Goal: Task Accomplishment & Management: Manage account settings

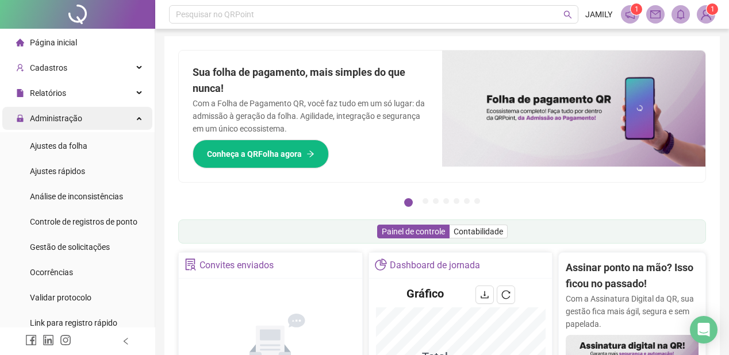
scroll to position [2, 0]
click at [110, 120] on div "Administração" at bounding box center [77, 118] width 150 height 23
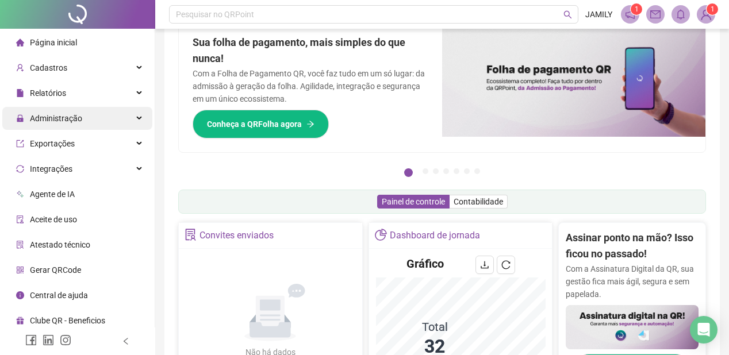
scroll to position [48, 0]
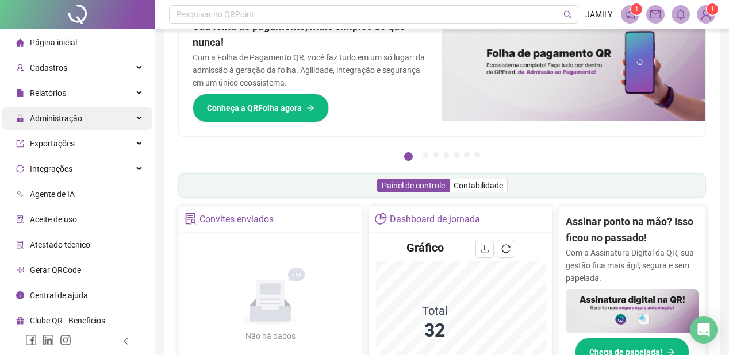
click at [132, 113] on div "Administração" at bounding box center [77, 118] width 150 height 23
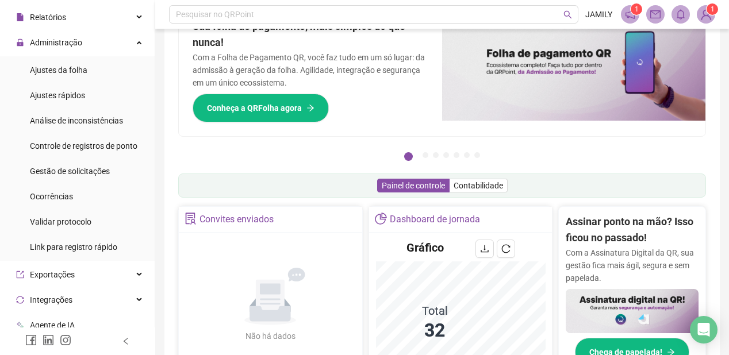
scroll to position [92, 0]
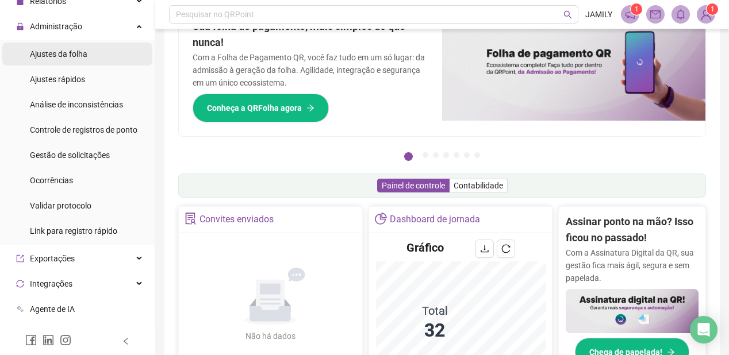
click at [83, 53] on span "Ajustes da folha" at bounding box center [59, 53] width 58 height 9
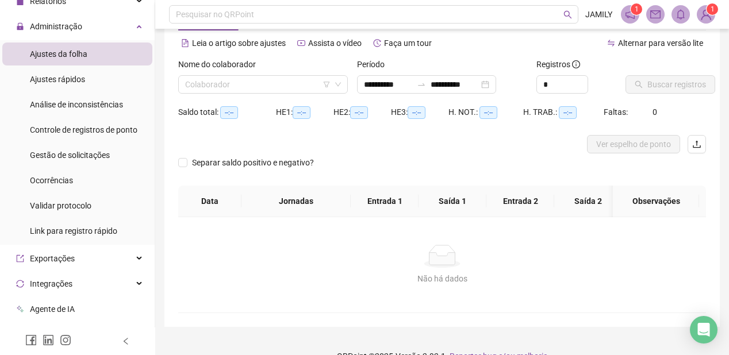
type input "**********"
click at [313, 86] on input "search" at bounding box center [258, 84] width 146 height 17
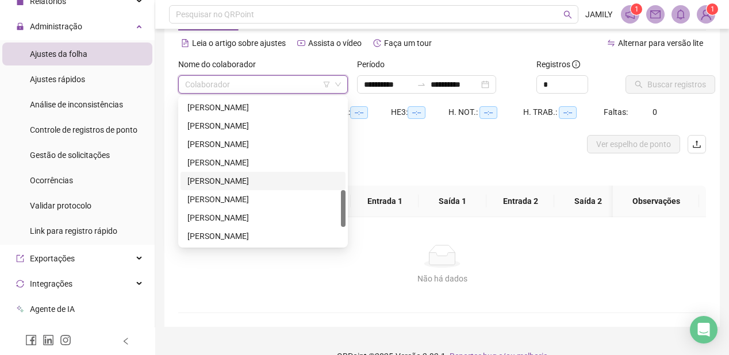
scroll to position [442, 0]
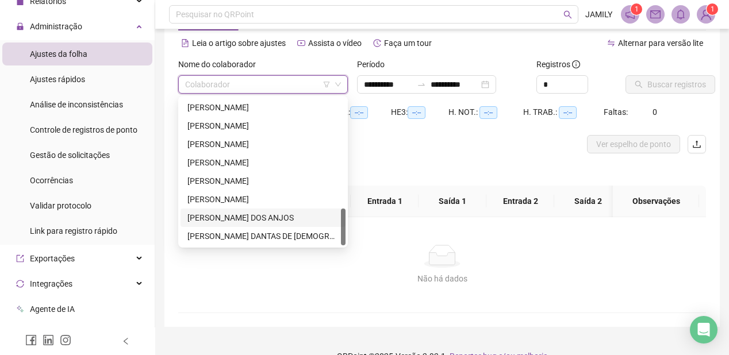
click at [212, 217] on div "[PERSON_NAME] DOS ANJOS" at bounding box center [263, 218] width 151 height 13
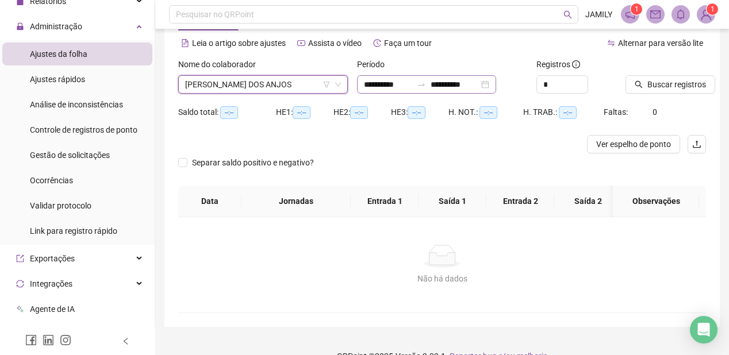
click at [496, 83] on div "**********" at bounding box center [426, 84] width 139 height 18
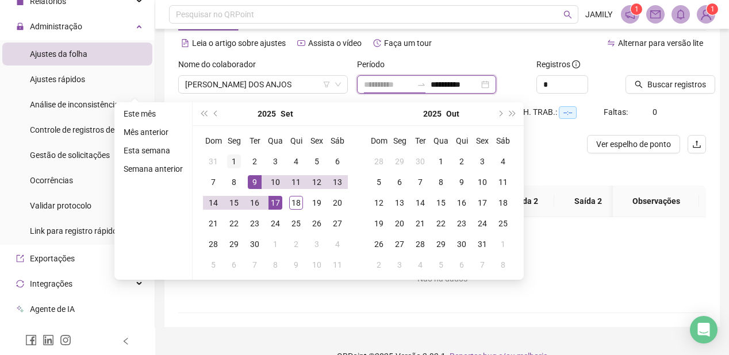
type input "**********"
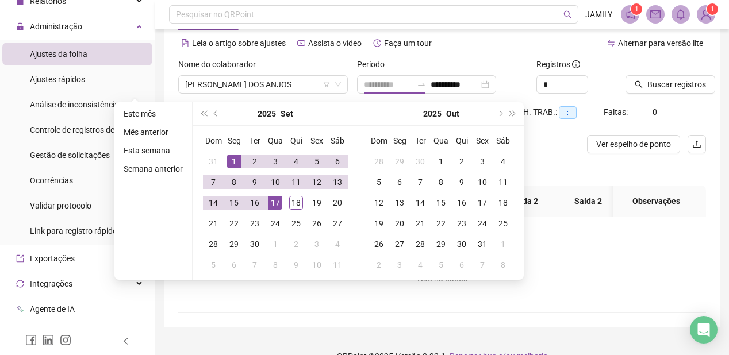
click at [232, 162] on div "1" at bounding box center [234, 162] width 14 height 14
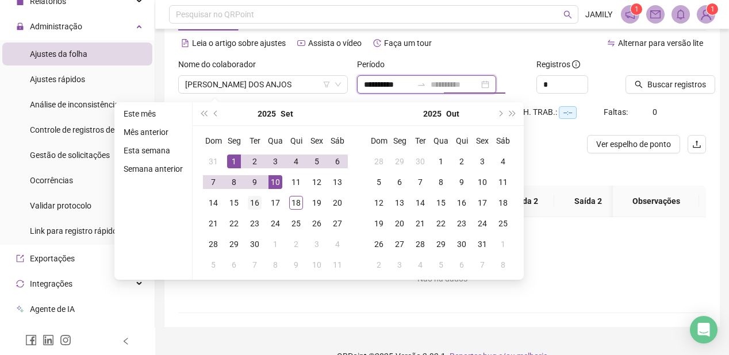
type input "**********"
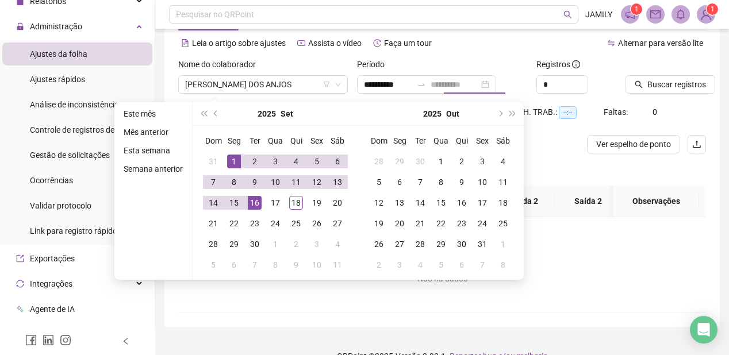
click at [255, 202] on div "16" at bounding box center [255, 203] width 14 height 14
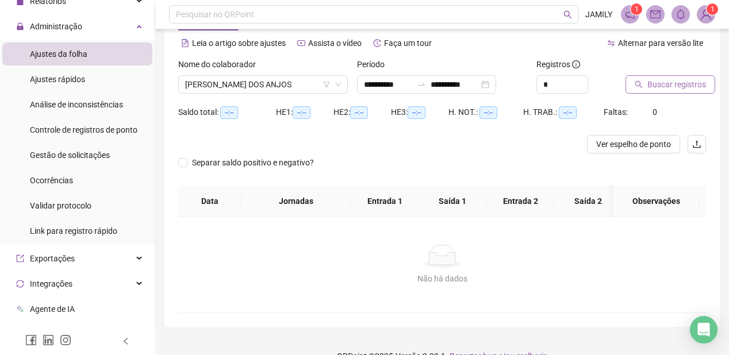
click at [696, 85] on span "Buscar registros" at bounding box center [677, 84] width 59 height 13
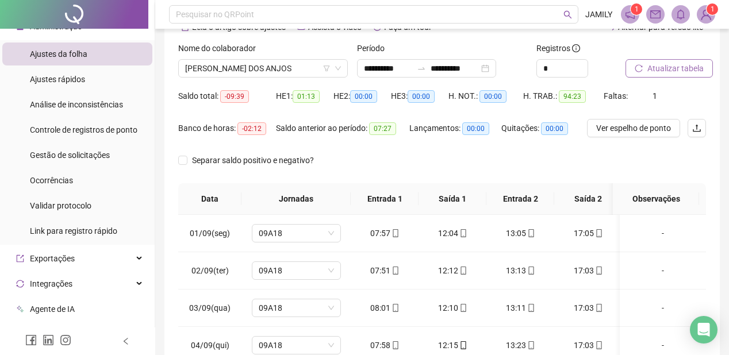
scroll to position [48, 0]
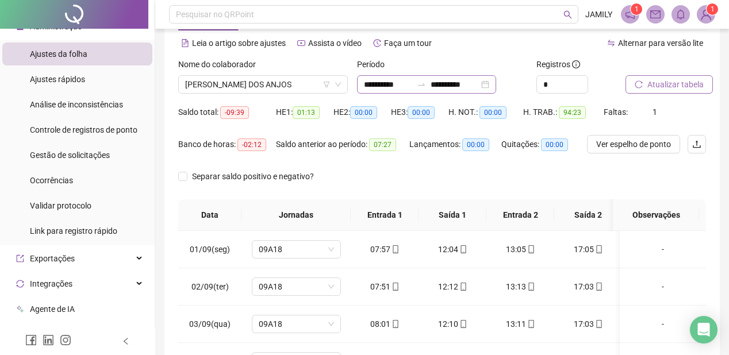
click at [496, 84] on div "**********" at bounding box center [426, 84] width 139 height 18
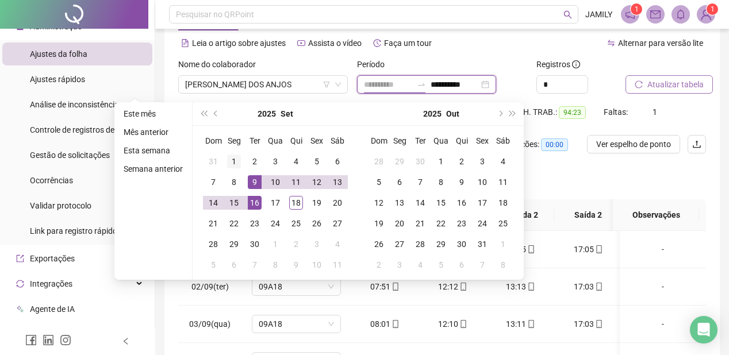
type input "**********"
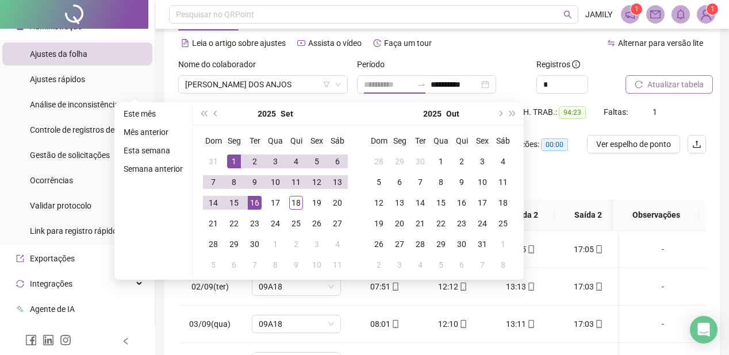
click at [232, 158] on div "1" at bounding box center [234, 162] width 14 height 14
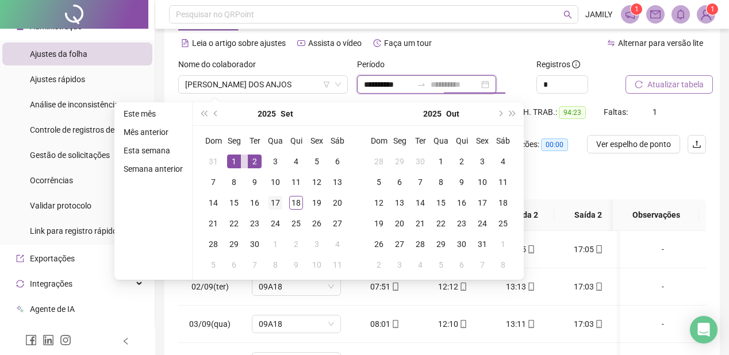
type input "**********"
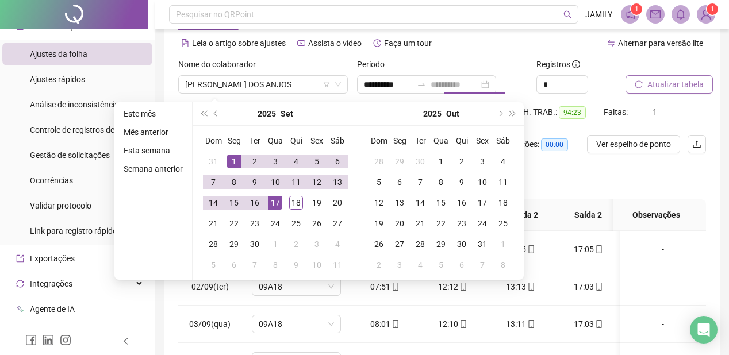
click at [276, 198] on div "17" at bounding box center [276, 203] width 14 height 14
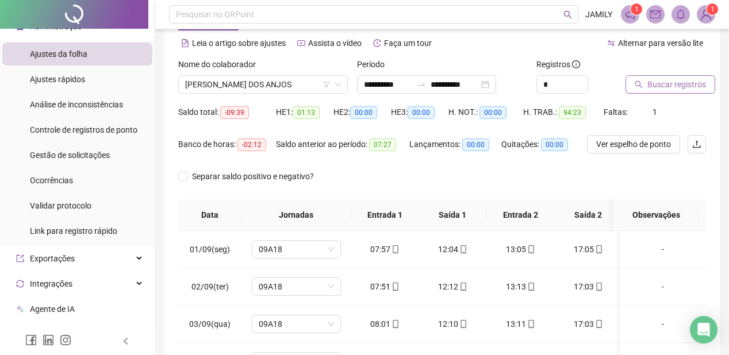
click at [690, 83] on span "Buscar registros" at bounding box center [677, 84] width 59 height 13
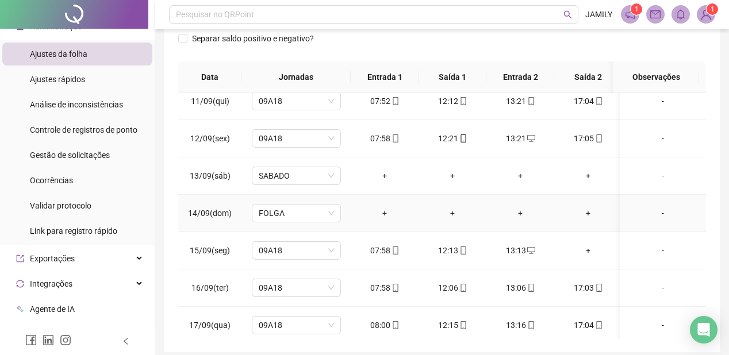
scroll to position [395, 0]
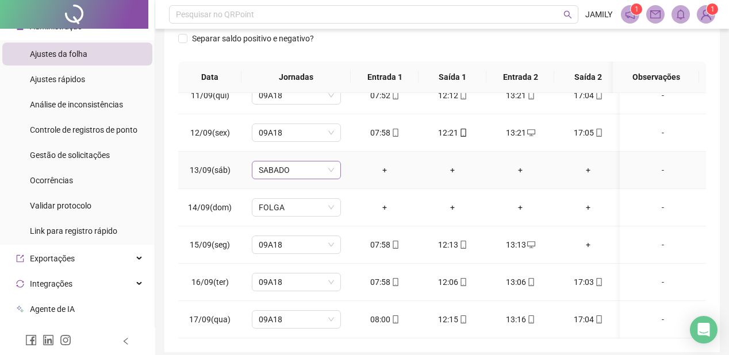
click at [313, 165] on span "SABADO" at bounding box center [296, 170] width 75 height 17
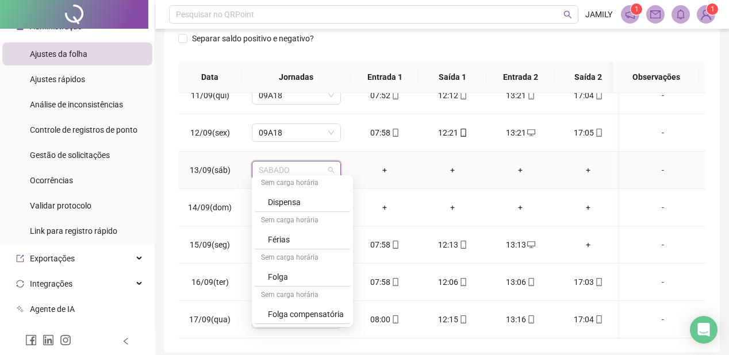
scroll to position [460, 0]
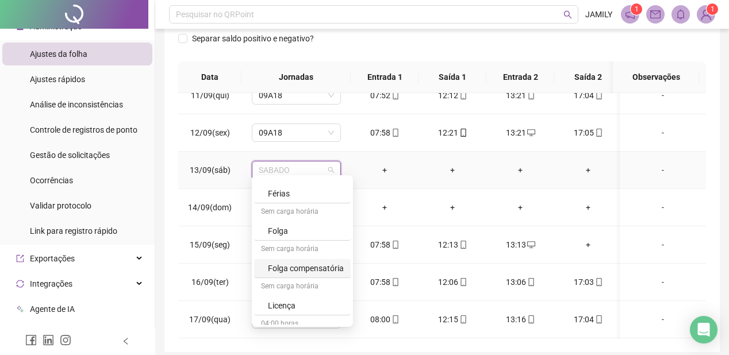
click at [309, 267] on div "Folga compensatória" at bounding box center [306, 268] width 76 height 13
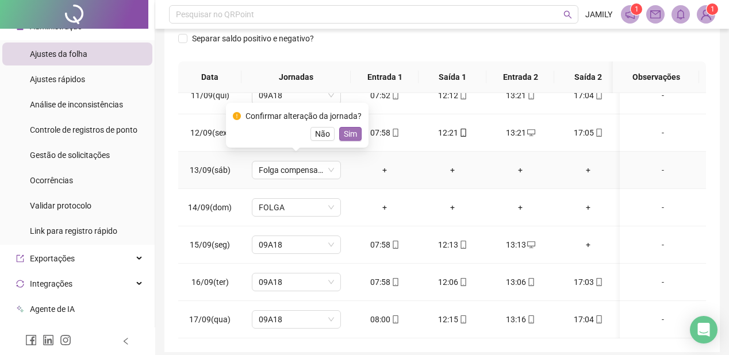
click at [349, 131] on span "Sim" at bounding box center [350, 134] width 13 height 13
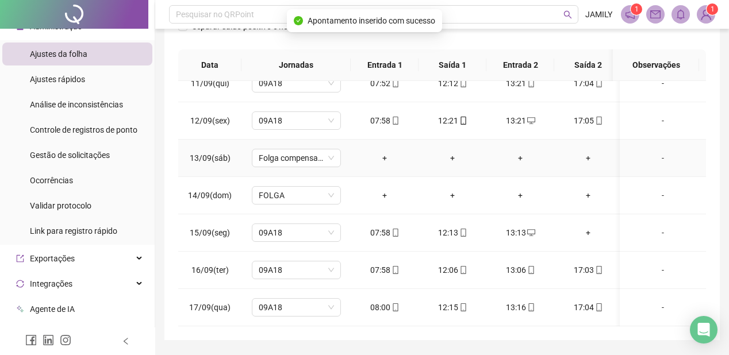
scroll to position [232, 0]
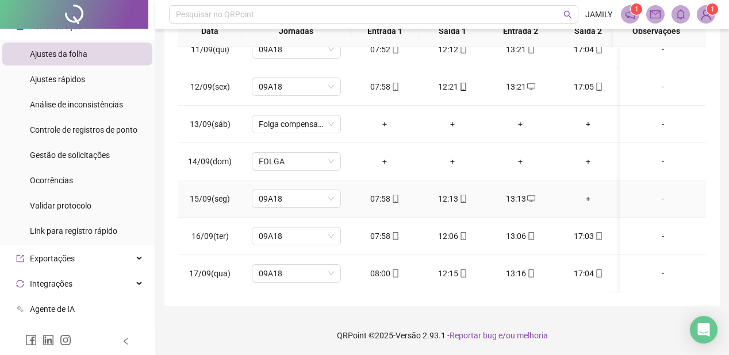
click at [585, 193] on div "+" at bounding box center [588, 199] width 49 height 13
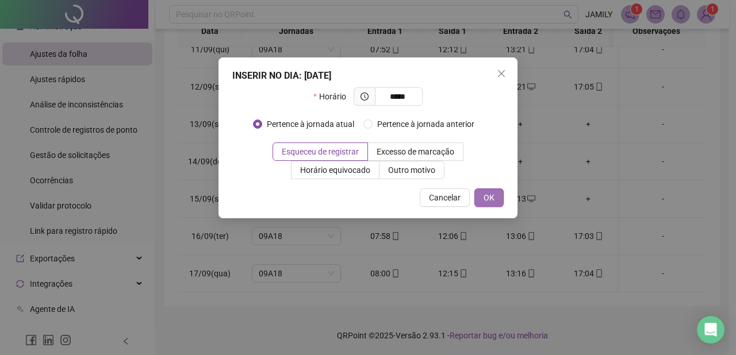
type input "*****"
click at [484, 198] on span "OK" at bounding box center [489, 198] width 11 height 13
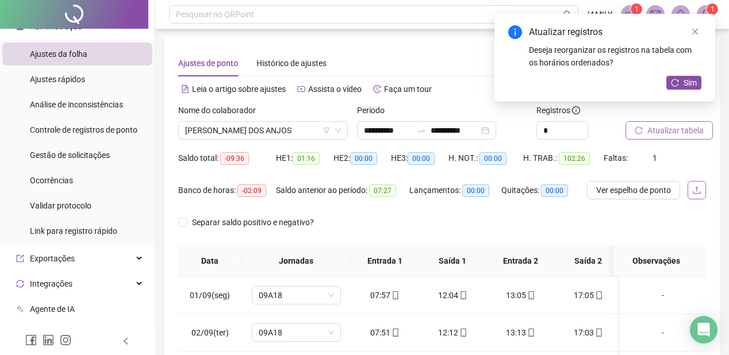
scroll to position [0, 0]
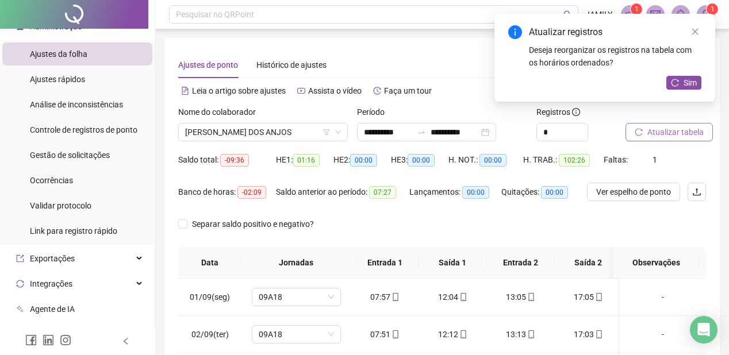
click at [664, 133] on span "Atualizar tabela" at bounding box center [676, 132] width 56 height 13
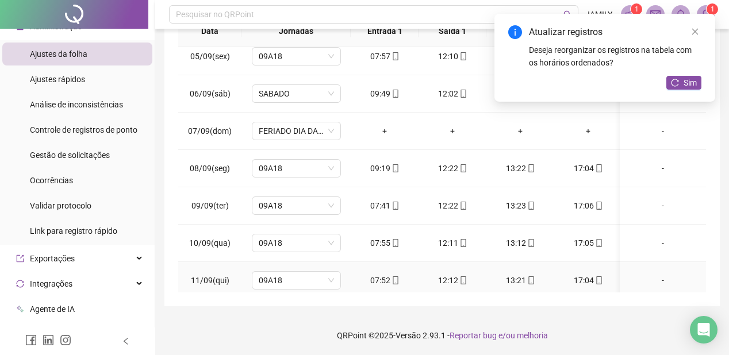
scroll to position [92, 0]
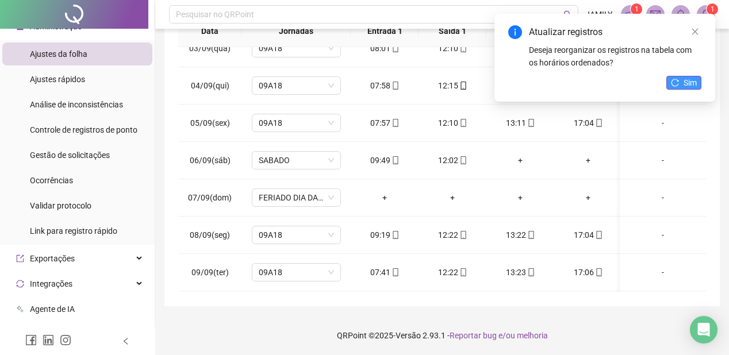
click at [698, 82] on button "Sim" at bounding box center [684, 83] width 35 height 14
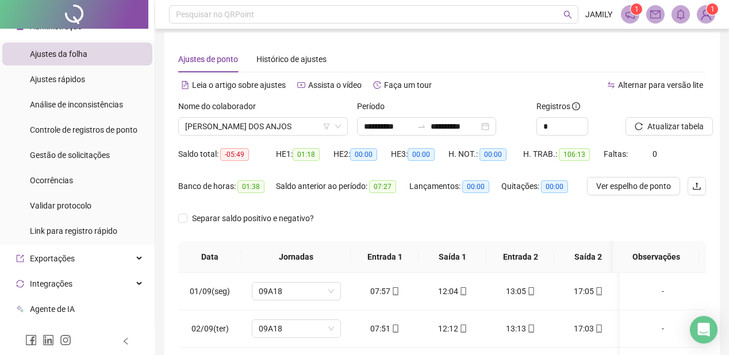
scroll to position [2, 0]
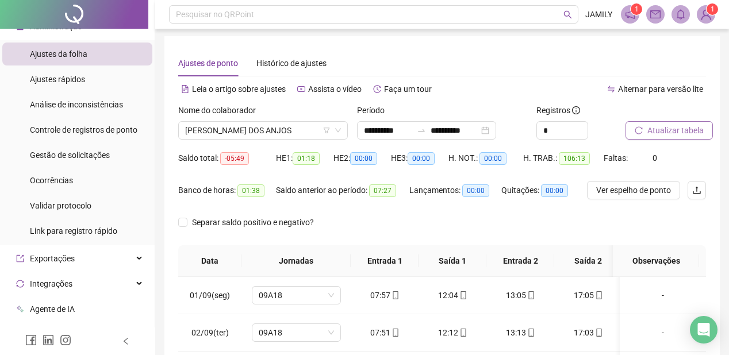
click at [675, 132] on span "Atualizar tabela" at bounding box center [676, 130] width 56 height 13
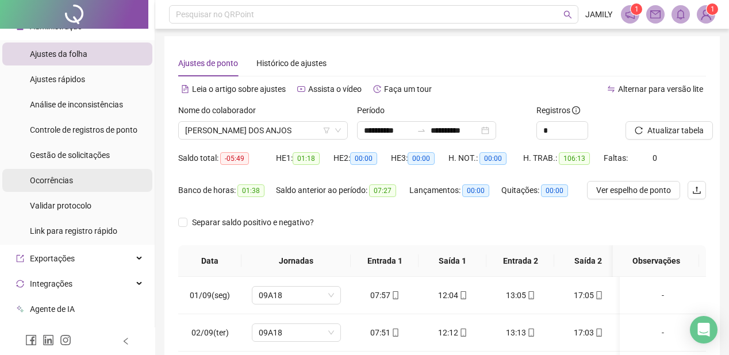
scroll to position [0, 0]
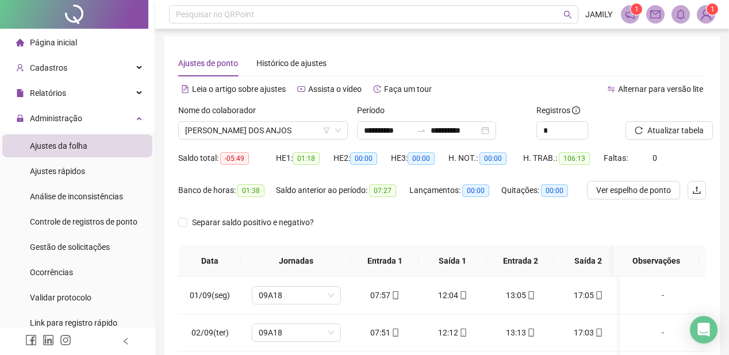
click at [95, 39] on li "Página inicial" at bounding box center [77, 42] width 150 height 23
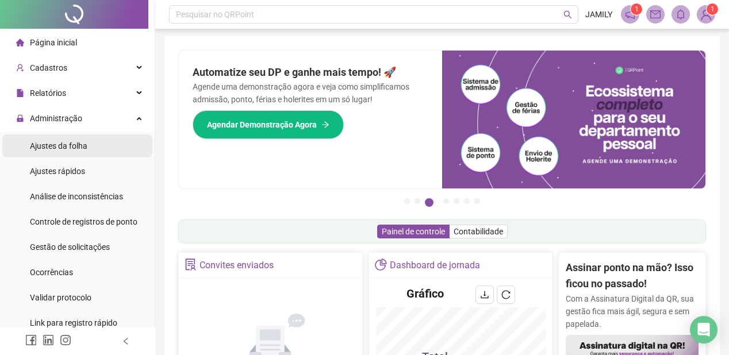
click at [93, 144] on li "Ajustes da folha" at bounding box center [77, 146] width 150 height 23
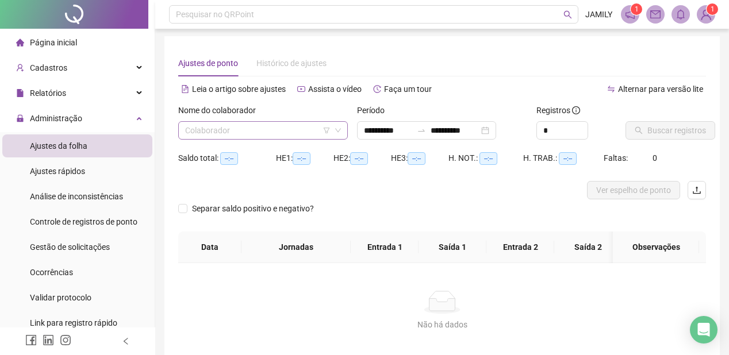
click at [288, 131] on input "search" at bounding box center [258, 130] width 146 height 17
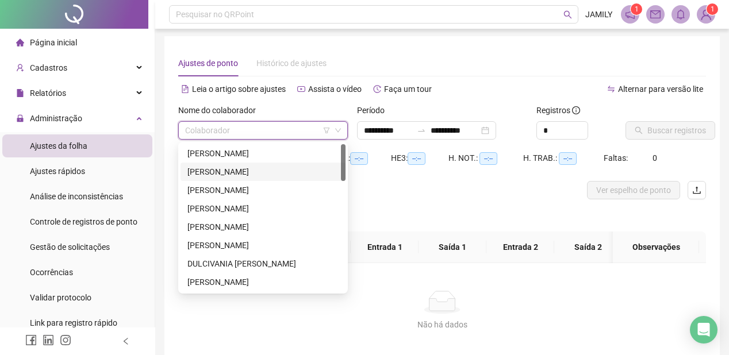
click at [283, 169] on div "[PERSON_NAME]" at bounding box center [263, 172] width 151 height 13
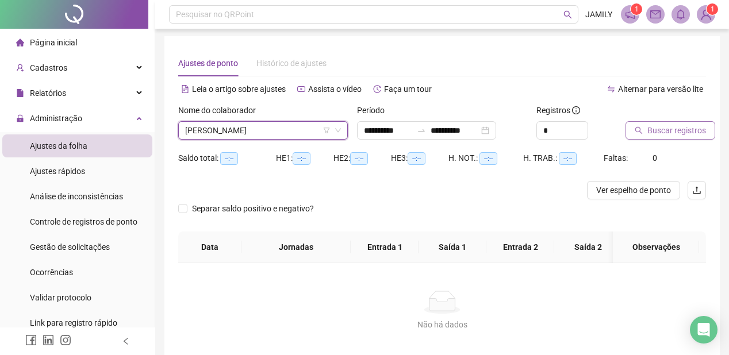
click at [671, 131] on span "Buscar registros" at bounding box center [677, 130] width 59 height 13
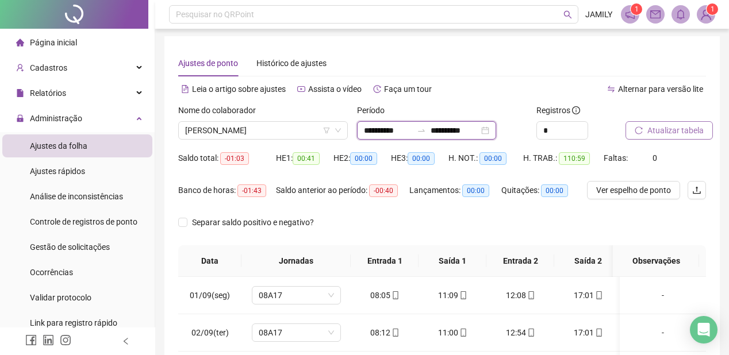
click at [479, 128] on input "**********" at bounding box center [455, 130] width 48 height 13
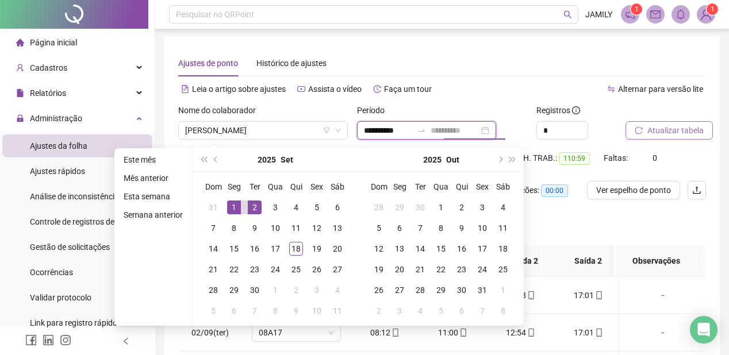
type input "**********"
click at [236, 205] on div "1" at bounding box center [234, 208] width 14 height 14
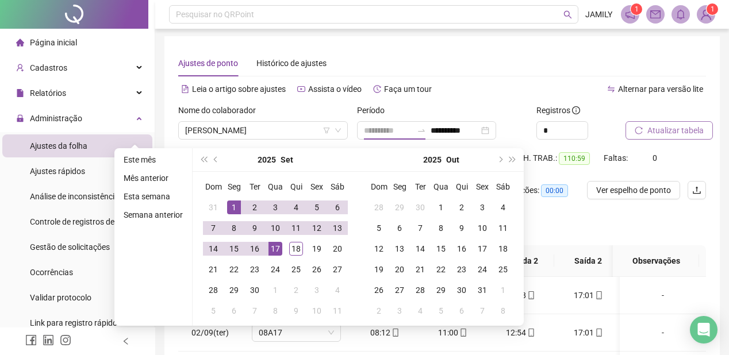
click at [280, 246] on div "17" at bounding box center [276, 249] width 14 height 14
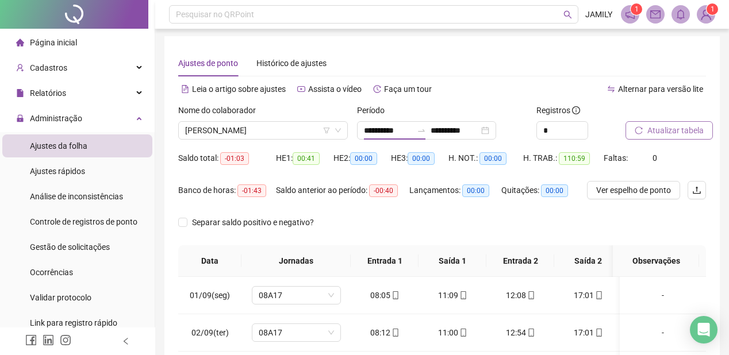
type input "**********"
click at [662, 128] on span "Atualizar tabela" at bounding box center [676, 130] width 56 height 13
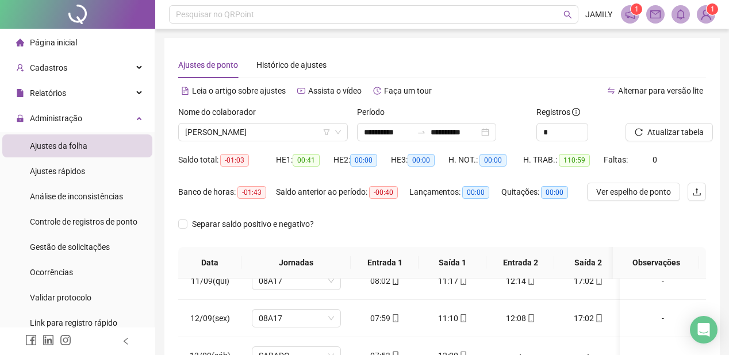
click at [701, 10] on img at bounding box center [706, 14] width 17 height 17
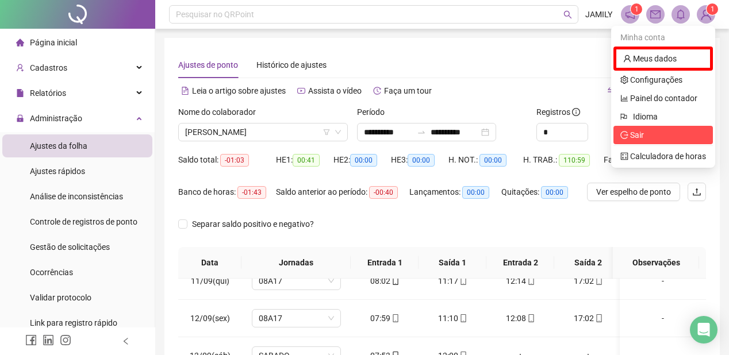
click at [653, 129] on span "Sair" at bounding box center [664, 135] width 86 height 13
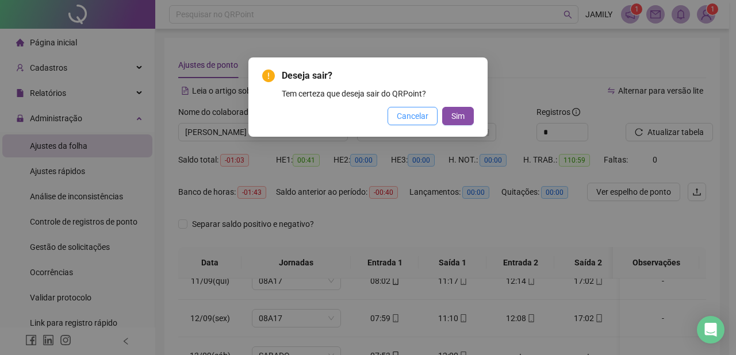
click at [415, 115] on span "Cancelar" at bounding box center [413, 116] width 32 height 13
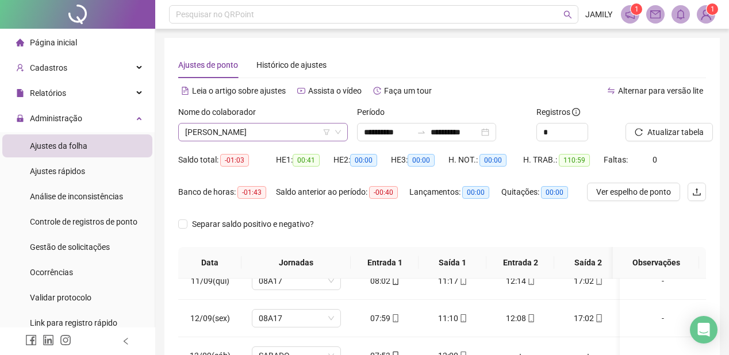
click at [285, 135] on span "[PERSON_NAME]" at bounding box center [263, 132] width 156 height 17
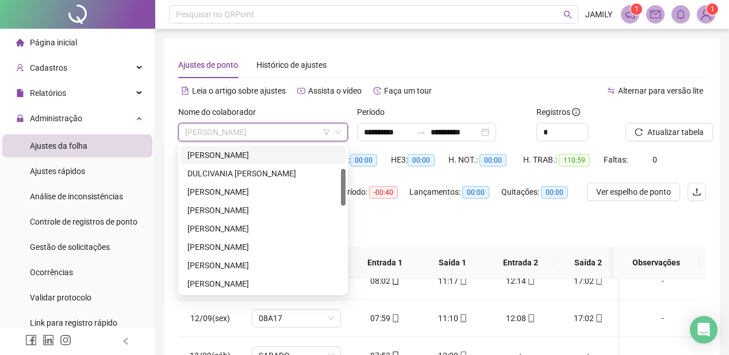
scroll to position [138, 0]
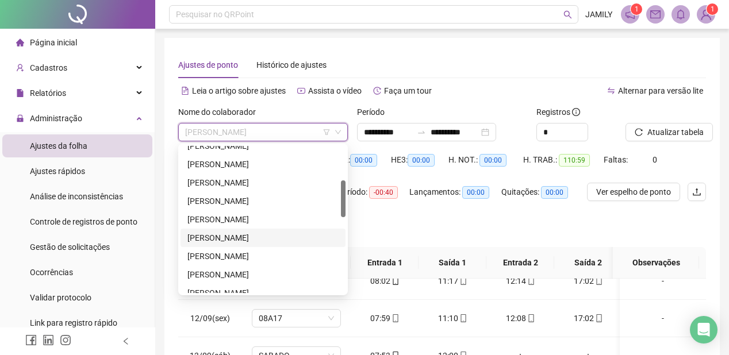
click at [242, 239] on div "[PERSON_NAME]" at bounding box center [263, 238] width 151 height 13
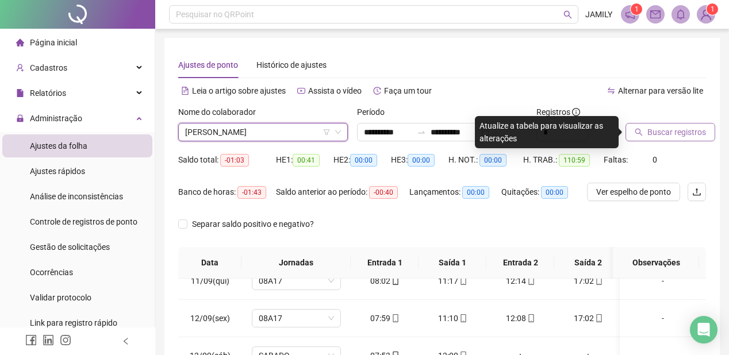
click at [663, 133] on span "Buscar registros" at bounding box center [677, 132] width 59 height 13
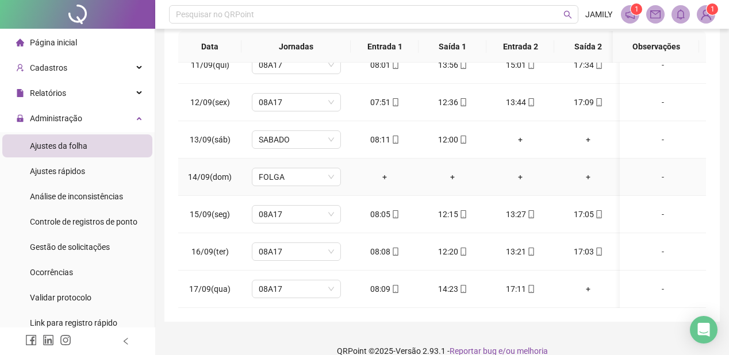
scroll to position [232, 0]
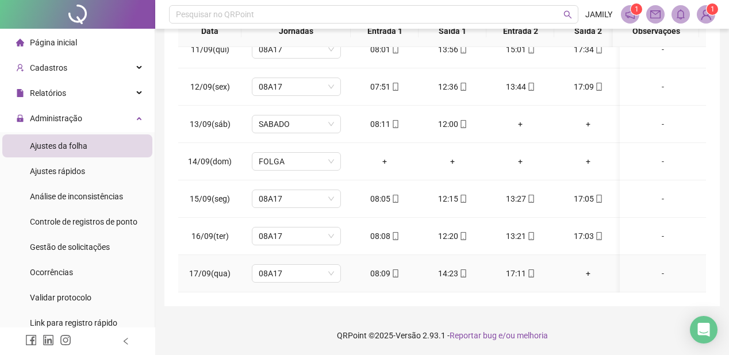
click at [587, 267] on div "+" at bounding box center [588, 273] width 49 height 13
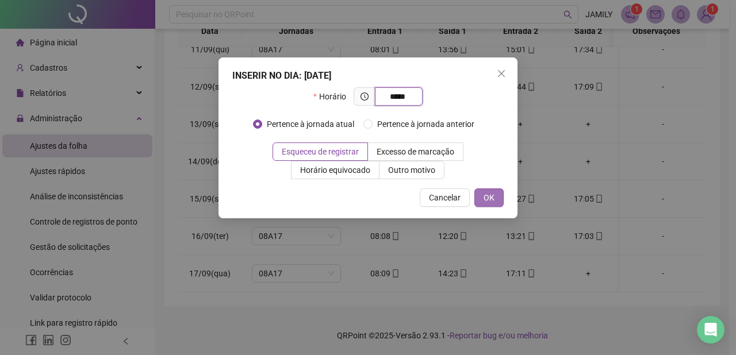
type input "*****"
click at [490, 194] on span "OK" at bounding box center [489, 198] width 11 height 13
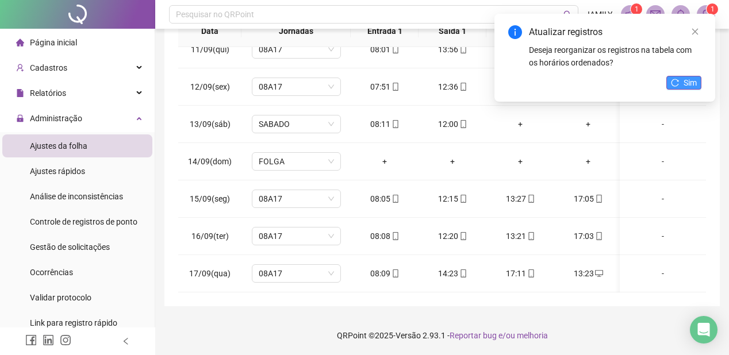
click at [693, 83] on span "Sim" at bounding box center [690, 83] width 13 height 13
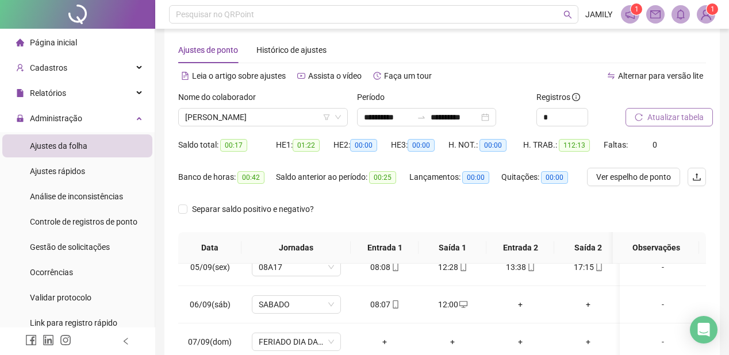
scroll to position [0, 0]
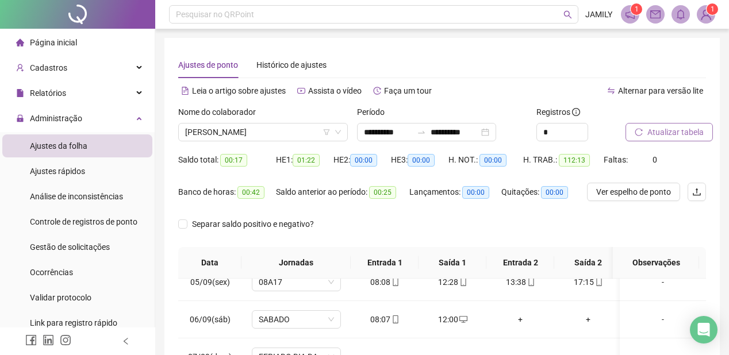
click at [686, 133] on span "Atualizar tabela" at bounding box center [676, 132] width 56 height 13
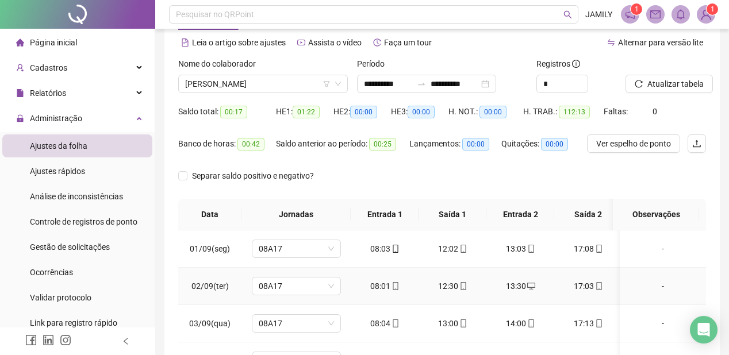
scroll to position [48, 0]
click at [479, 87] on input "**********" at bounding box center [455, 84] width 48 height 13
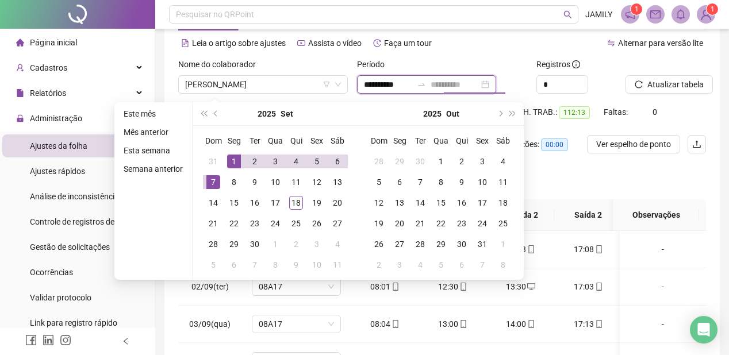
type input "**********"
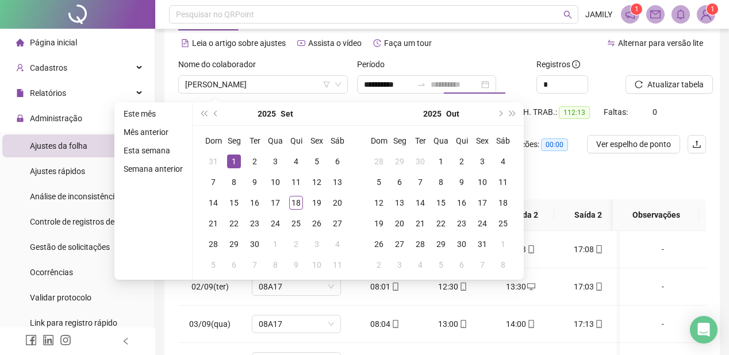
click at [231, 160] on div "1" at bounding box center [234, 162] width 14 height 14
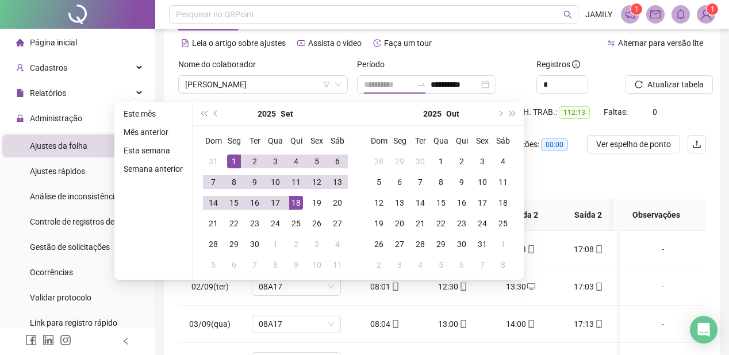
click at [297, 200] on div "18" at bounding box center [296, 203] width 14 height 14
type input "**********"
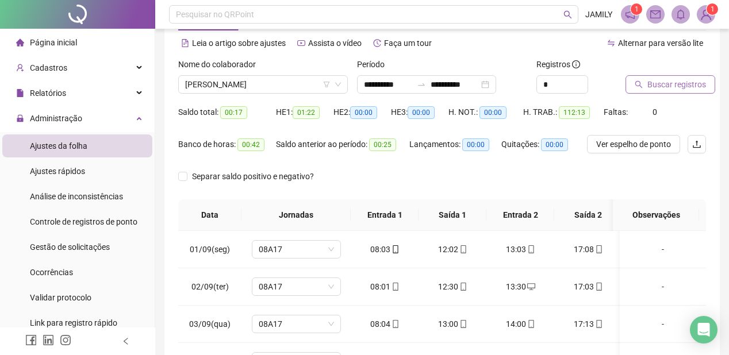
click at [679, 87] on span "Buscar registros" at bounding box center [677, 84] width 59 height 13
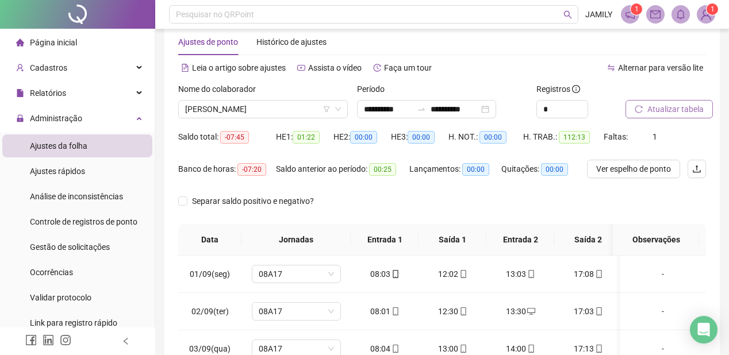
scroll to position [0, 0]
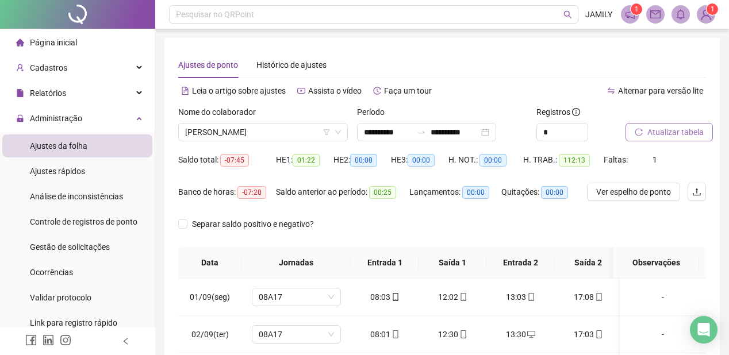
click at [709, 16] on img at bounding box center [706, 14] width 17 height 17
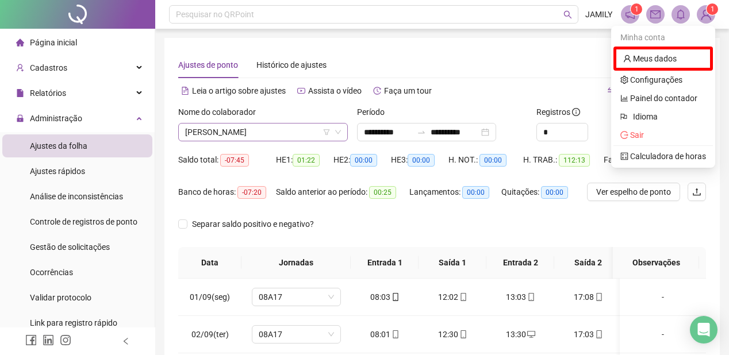
click at [260, 129] on span "[PERSON_NAME]" at bounding box center [263, 132] width 156 height 17
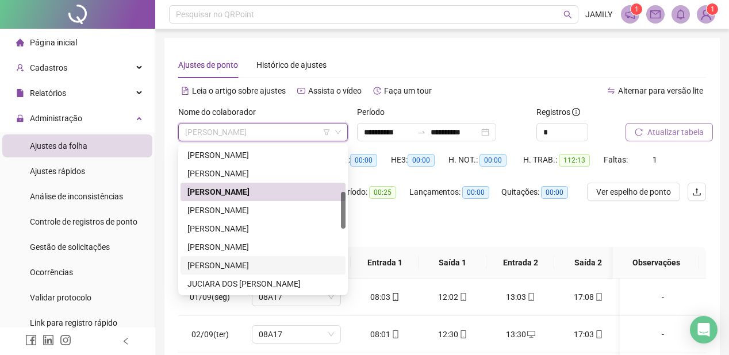
scroll to position [230, 0]
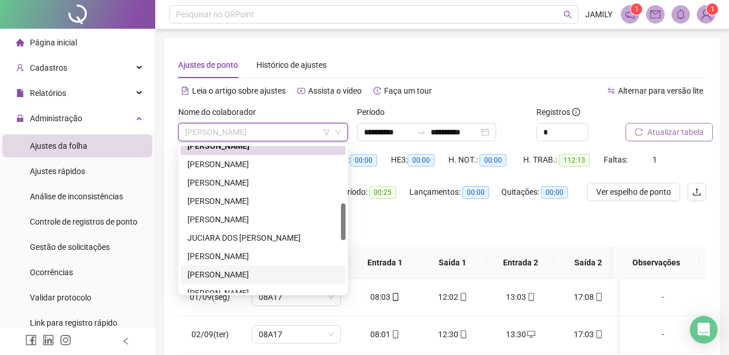
click at [239, 271] on div "[PERSON_NAME]" at bounding box center [263, 275] width 151 height 13
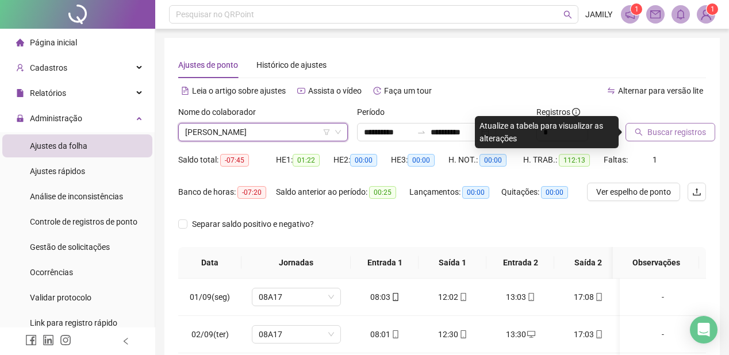
click at [671, 132] on span "Buscar registros" at bounding box center [677, 132] width 59 height 13
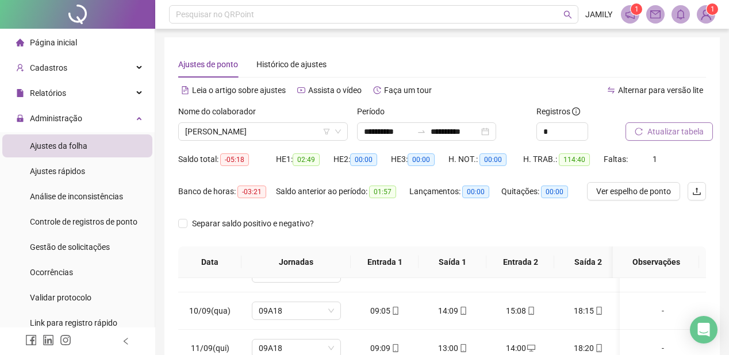
scroll to position [0, 0]
click at [460, 133] on input "**********" at bounding box center [455, 132] width 48 height 13
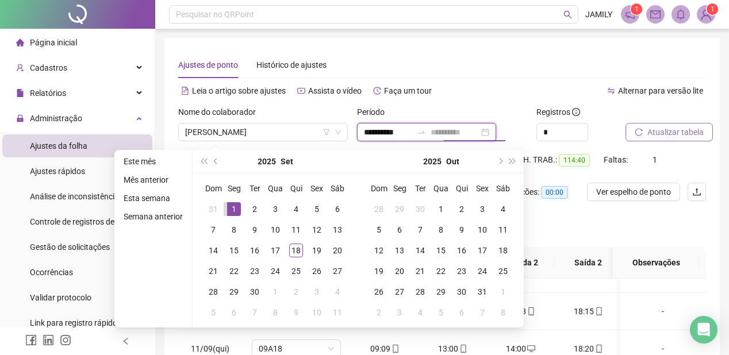
type input "**********"
click at [230, 205] on div "1" at bounding box center [234, 209] width 14 height 14
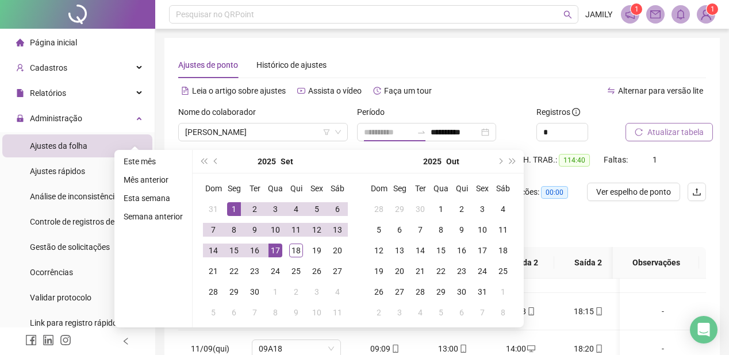
click at [274, 251] on div "17" at bounding box center [276, 251] width 14 height 14
type input "**********"
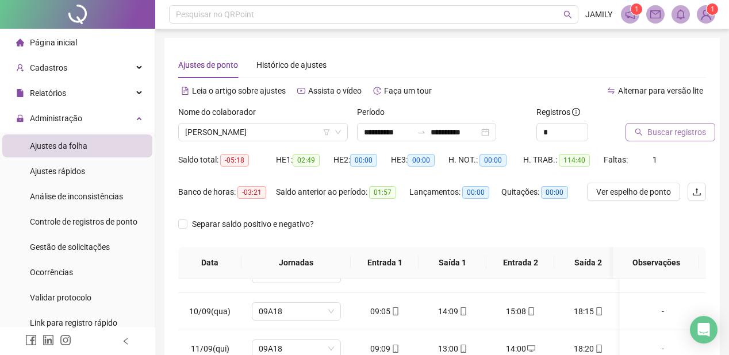
click at [684, 133] on span "Buscar registros" at bounding box center [677, 132] width 59 height 13
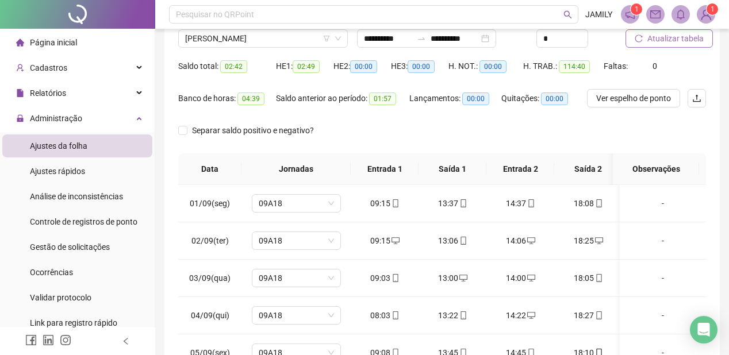
scroll to position [48, 0]
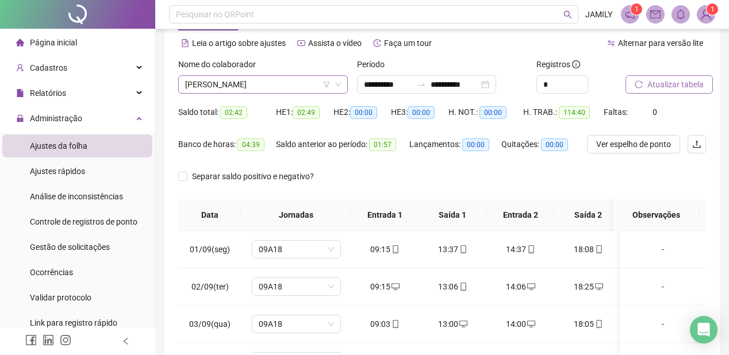
click at [319, 87] on span "[PERSON_NAME]" at bounding box center [263, 84] width 156 height 17
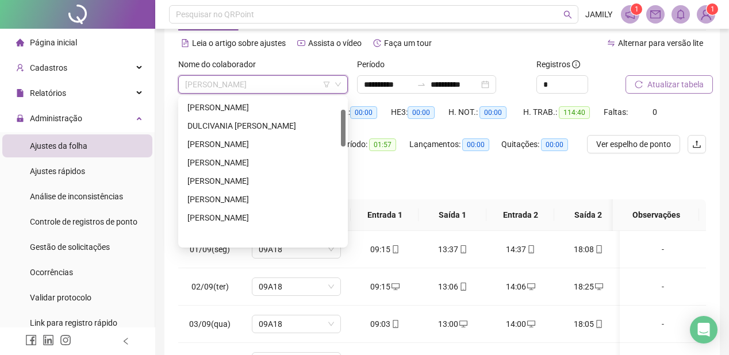
scroll to position [0, 0]
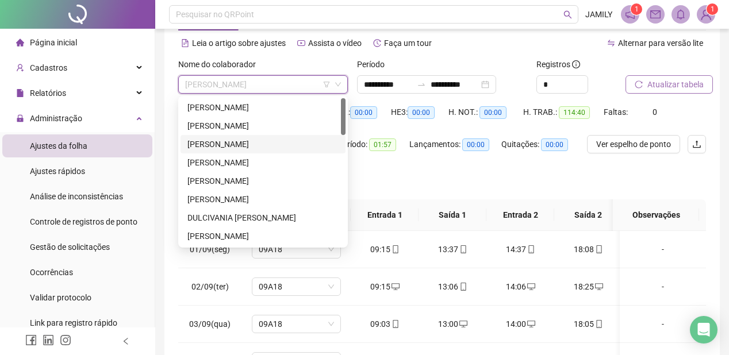
click at [277, 147] on div "[PERSON_NAME]" at bounding box center [263, 144] width 151 height 13
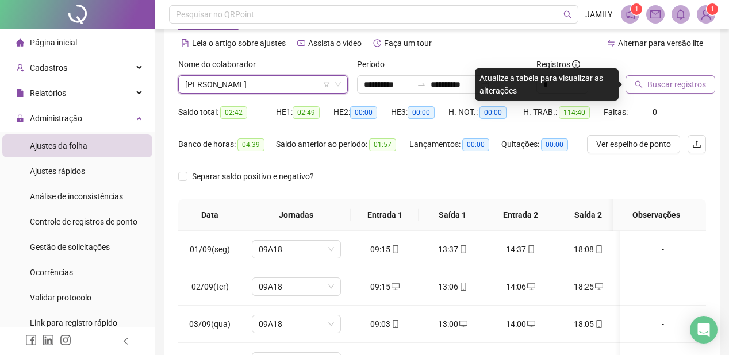
click at [660, 78] on span "Buscar registros" at bounding box center [677, 84] width 59 height 13
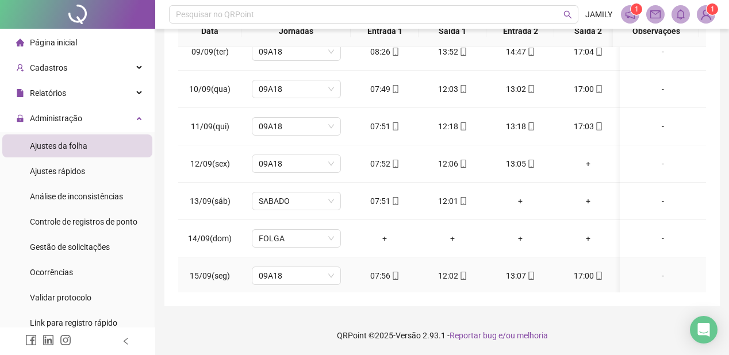
scroll to position [303, 0]
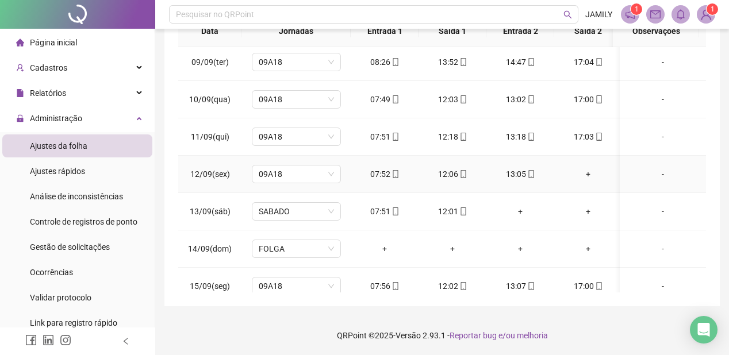
click at [583, 173] on div "+" at bounding box center [588, 174] width 49 height 13
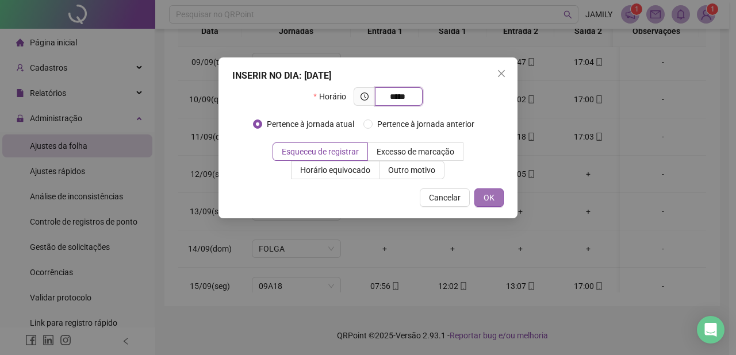
type input "*****"
click at [489, 194] on span "OK" at bounding box center [489, 198] width 11 height 13
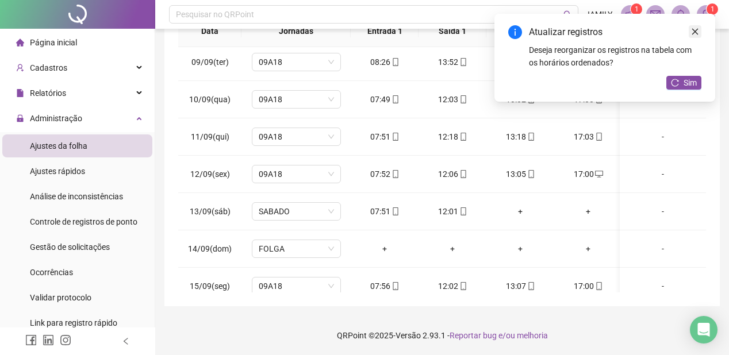
click at [699, 27] on link "Close" at bounding box center [695, 31] width 13 height 13
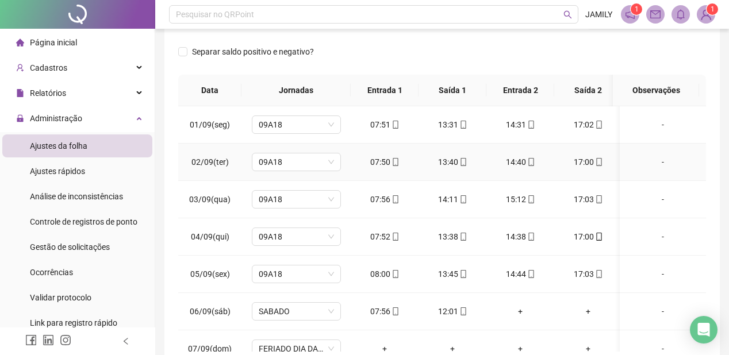
scroll to position [94, 0]
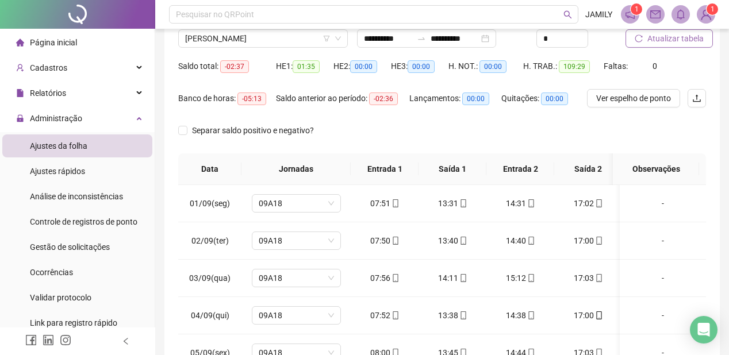
click at [674, 40] on span "Atualizar tabela" at bounding box center [676, 38] width 56 height 13
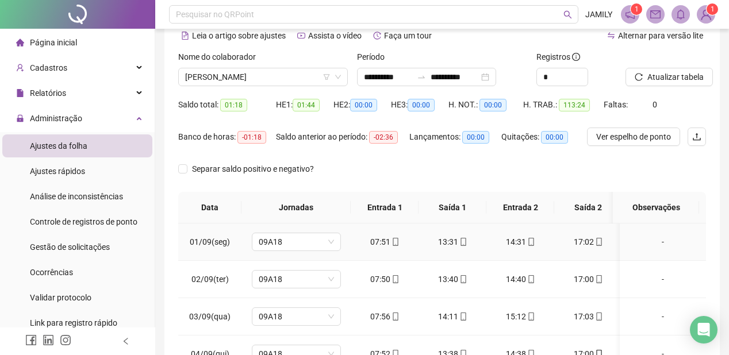
scroll to position [48, 0]
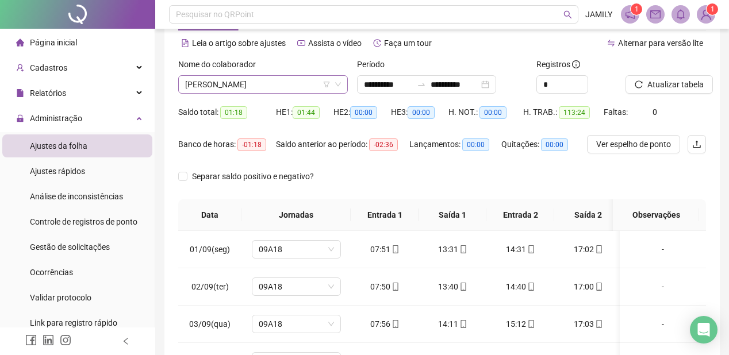
click at [299, 87] on span "[PERSON_NAME]" at bounding box center [263, 84] width 156 height 17
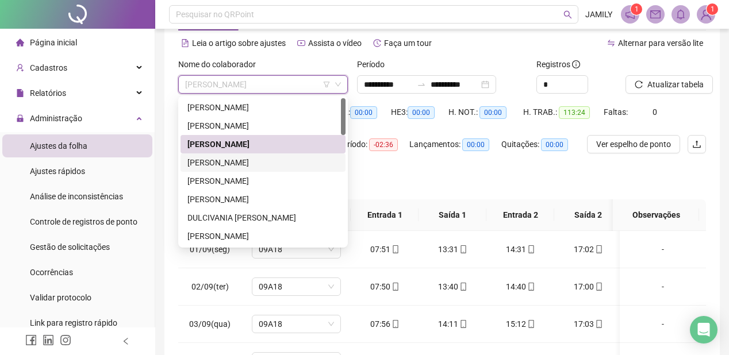
click at [289, 159] on div "[PERSON_NAME]" at bounding box center [263, 162] width 151 height 13
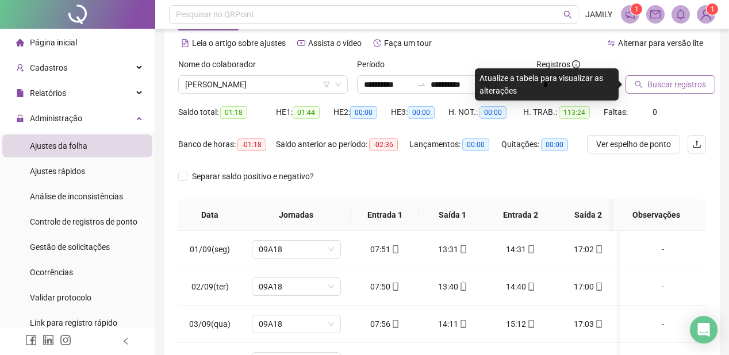
click at [670, 78] on span "Buscar registros" at bounding box center [677, 84] width 59 height 13
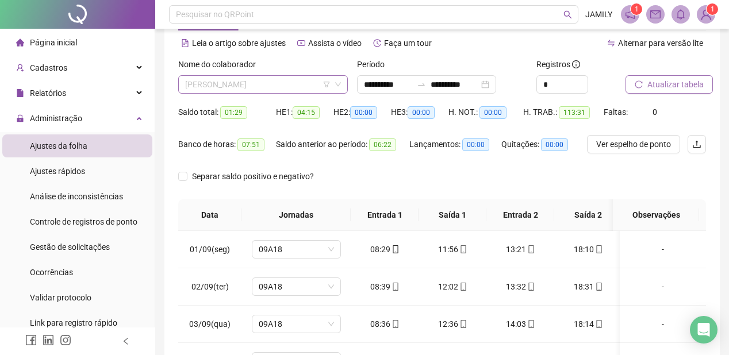
click at [301, 85] on span "[PERSON_NAME]" at bounding box center [263, 84] width 156 height 17
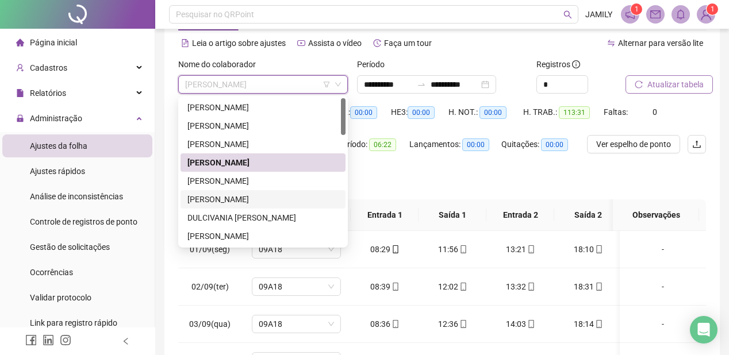
scroll to position [46, 0]
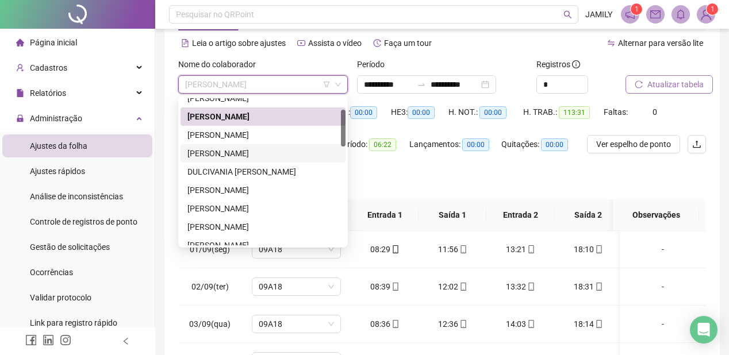
click at [267, 146] on div "[PERSON_NAME]" at bounding box center [263, 153] width 165 height 18
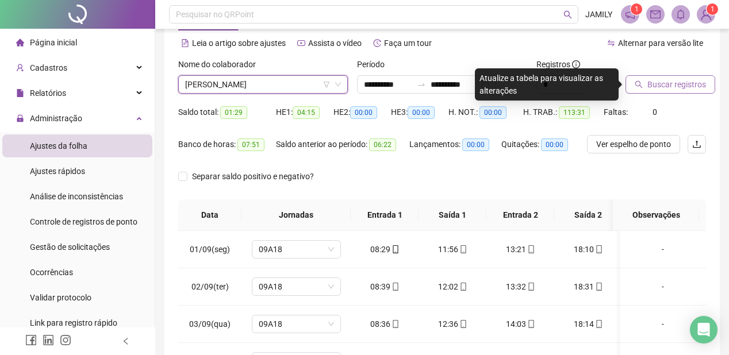
click at [667, 84] on span "Buscar registros" at bounding box center [677, 84] width 59 height 13
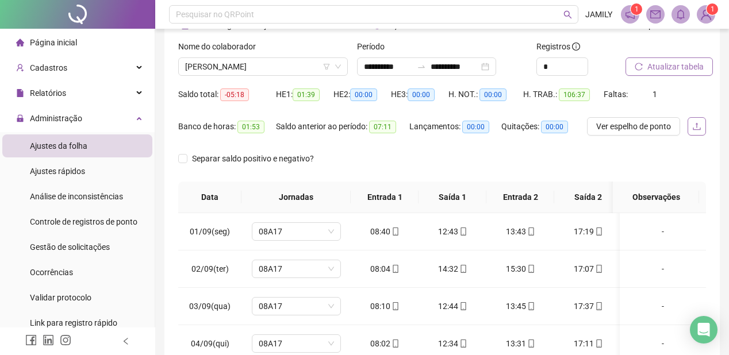
scroll to position [48, 0]
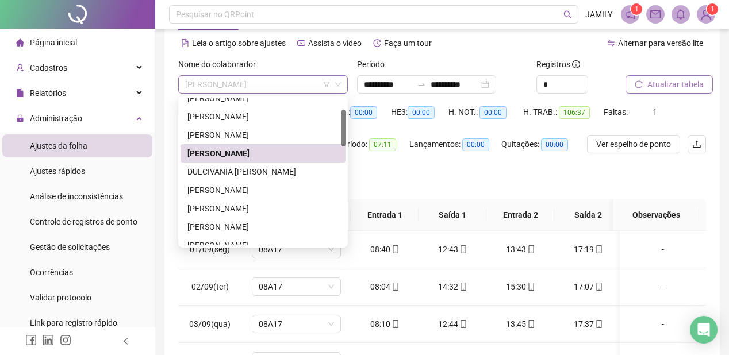
click at [291, 79] on span "[PERSON_NAME]" at bounding box center [263, 84] width 156 height 17
click at [262, 171] on div "DULCIVANIA [PERSON_NAME]" at bounding box center [263, 172] width 151 height 13
click at [262, 171] on span "Separar saldo positivo e negativo?" at bounding box center [253, 176] width 131 height 13
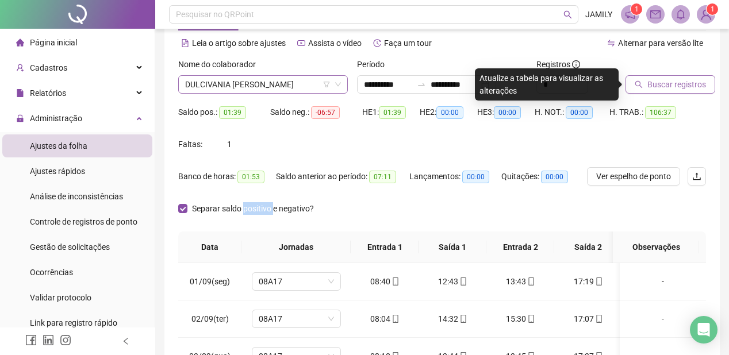
click at [301, 77] on span "DULCIVANIA [PERSON_NAME]" at bounding box center [263, 84] width 156 height 17
click at [288, 83] on span "DULCIVANIA [PERSON_NAME]" at bounding box center [263, 84] width 156 height 17
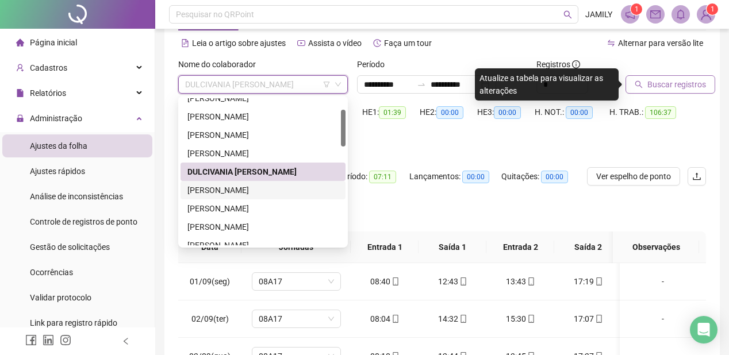
click at [254, 190] on div "[PERSON_NAME]" at bounding box center [263, 190] width 151 height 13
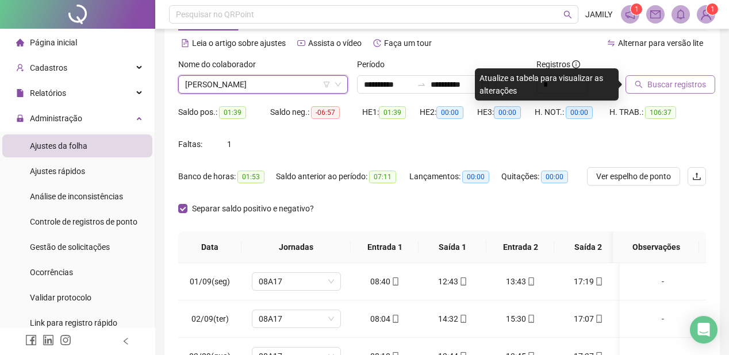
click at [684, 86] on span "Buscar registros" at bounding box center [677, 84] width 59 height 13
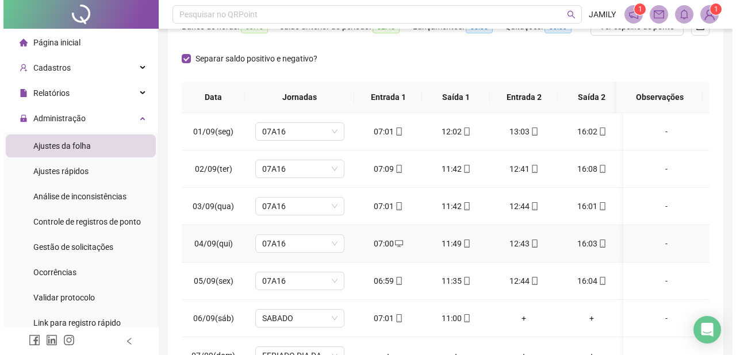
scroll to position [80, 0]
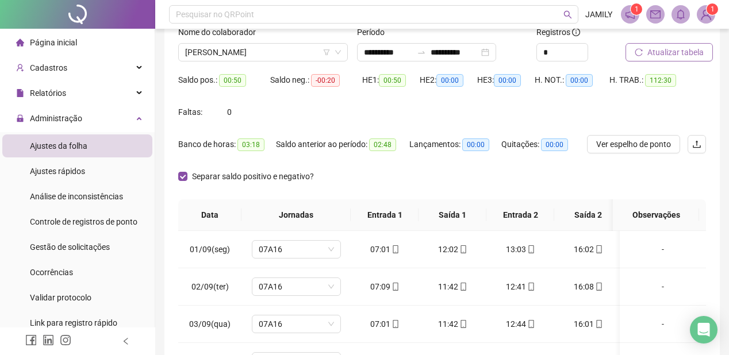
click at [707, 16] on img at bounding box center [706, 14] width 17 height 17
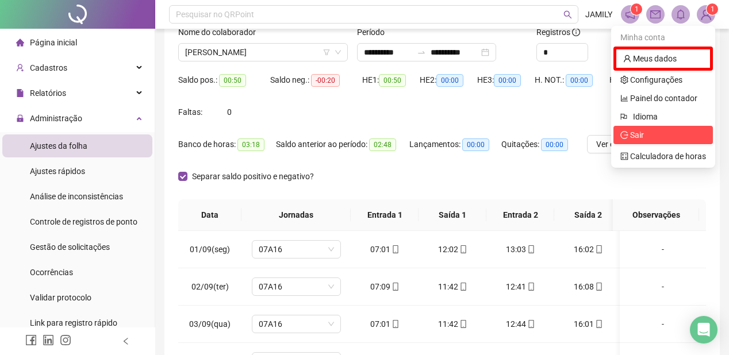
click at [636, 138] on span "Sair" at bounding box center [637, 135] width 14 height 9
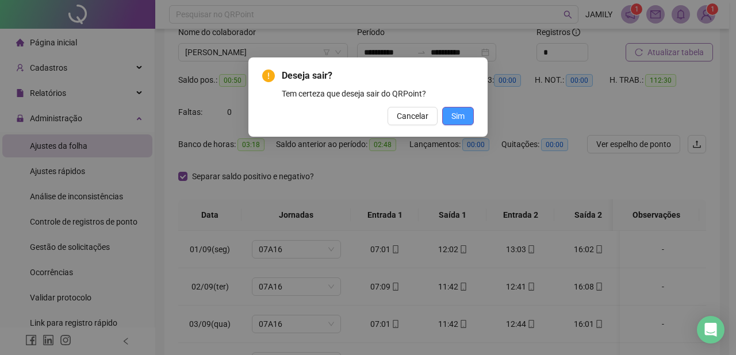
click at [459, 110] on span "Sim" at bounding box center [458, 116] width 13 height 13
